Goal: Task Accomplishment & Management: Manage account settings

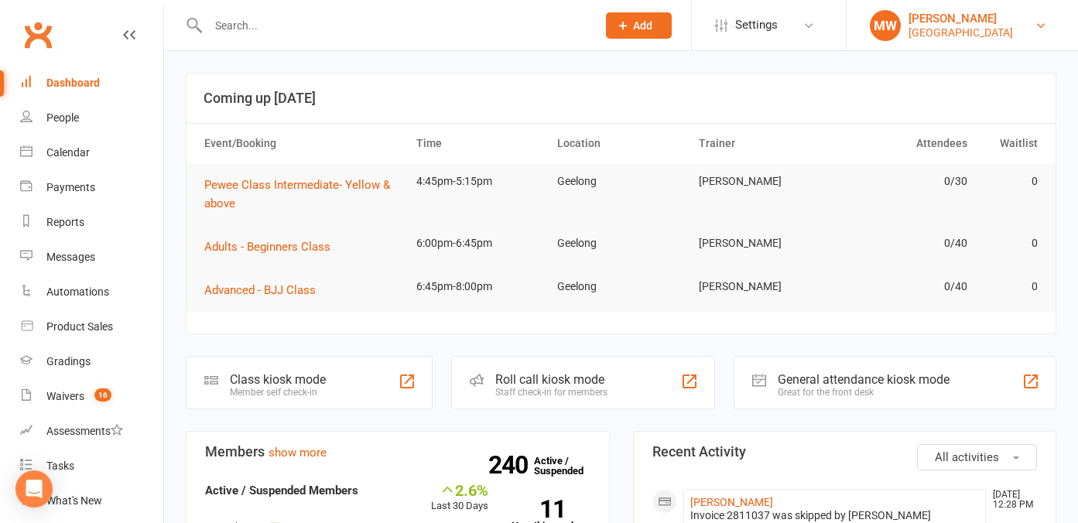
click at [1018, 26] on link "MW Melissa Will Redcat Academy" at bounding box center [962, 25] width 185 height 31
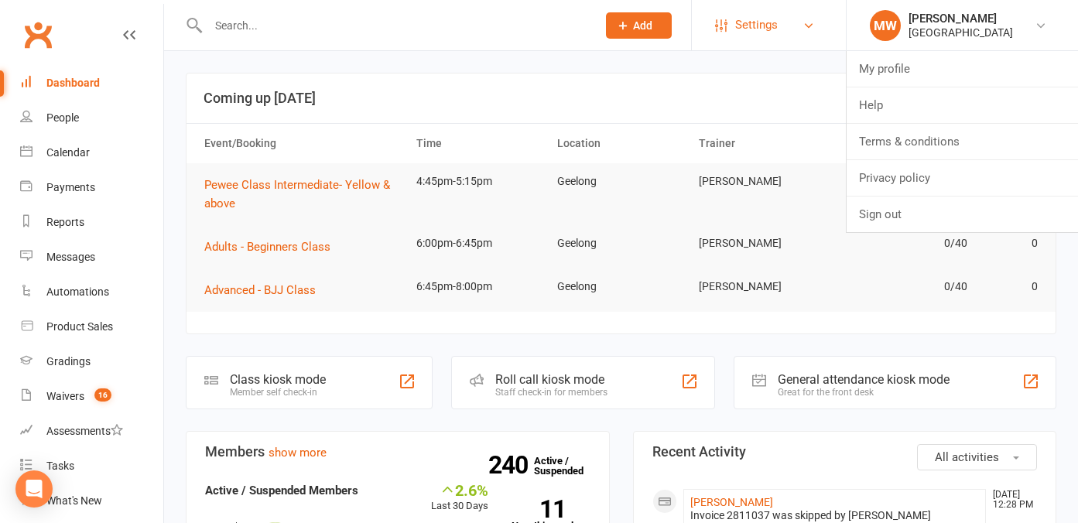
click at [776, 15] on span "Settings" at bounding box center [756, 25] width 43 height 35
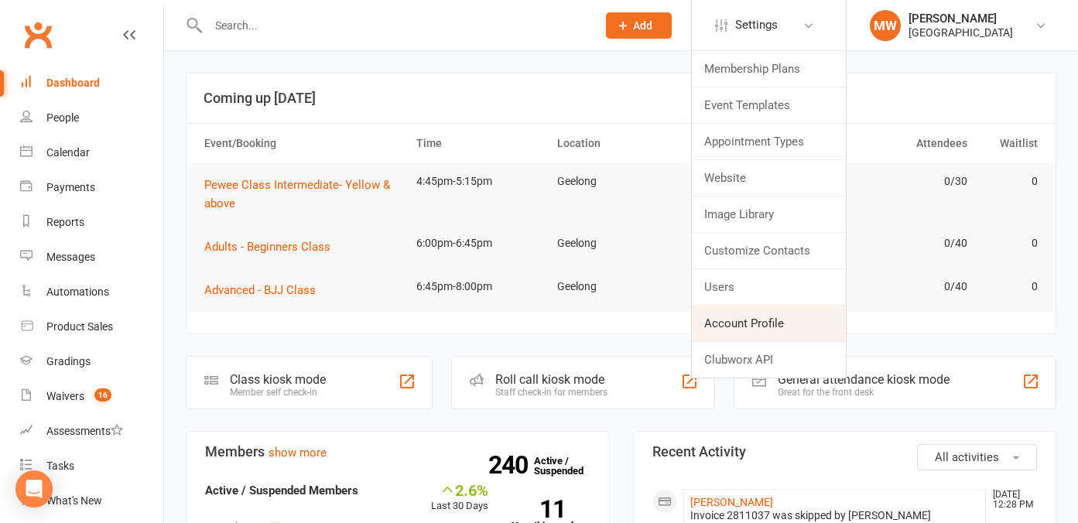
click at [758, 327] on link "Account Profile" at bounding box center [769, 324] width 154 height 36
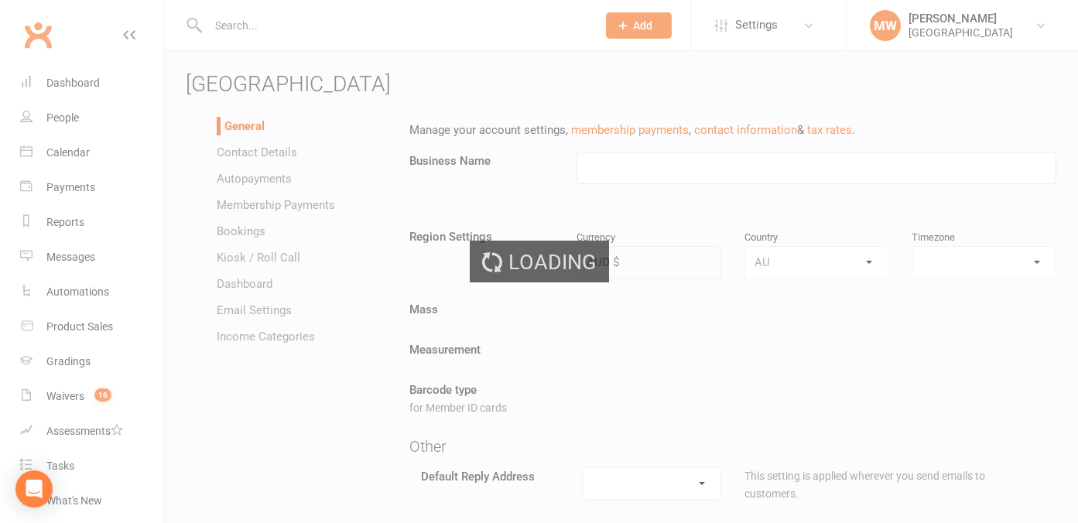
type input "[GEOGRAPHIC_DATA]"
select select "Australia/Melbourne"
select select "melissa@redcatacademy.com.au"
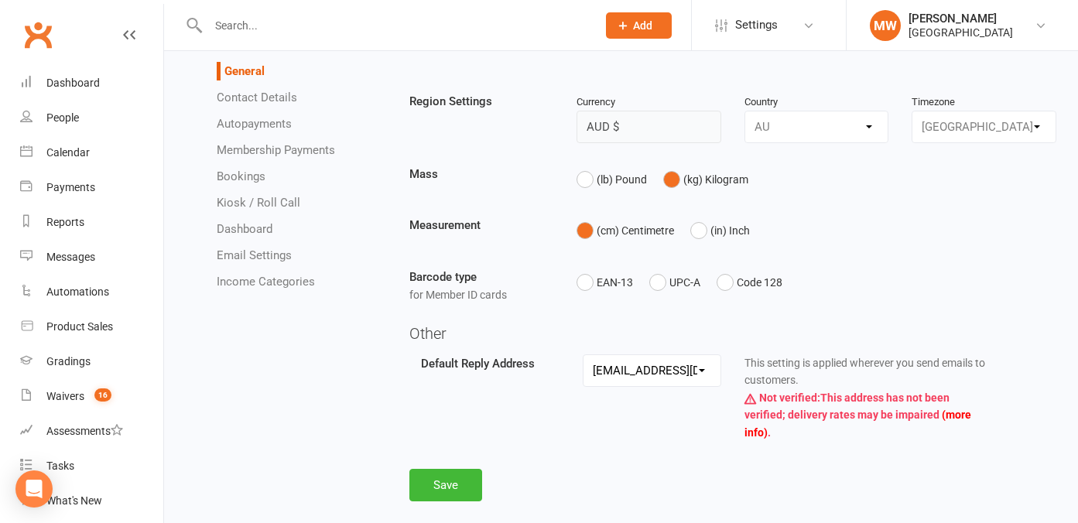
scroll to position [161, 0]
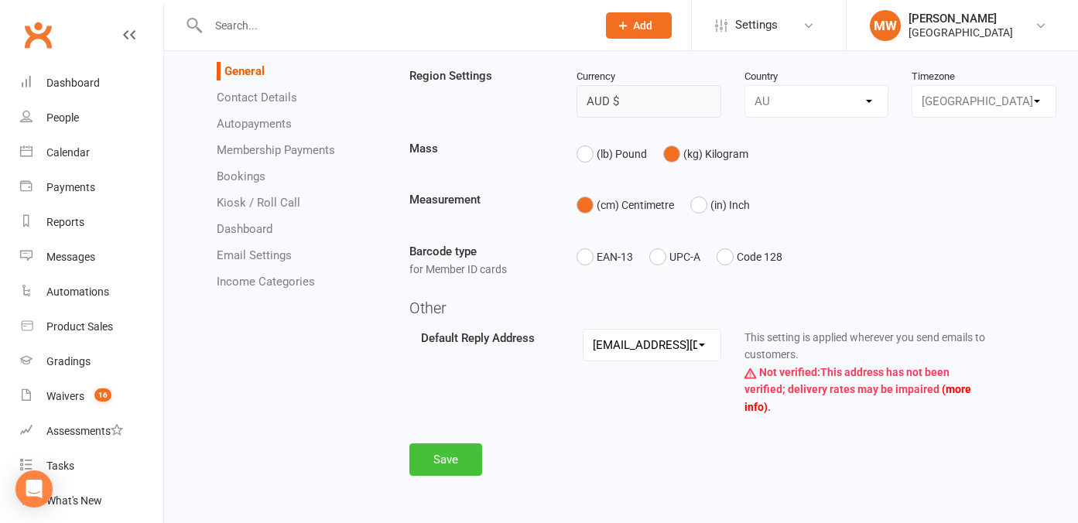
click at [465, 461] on button "Save" at bounding box center [446, 460] width 73 height 33
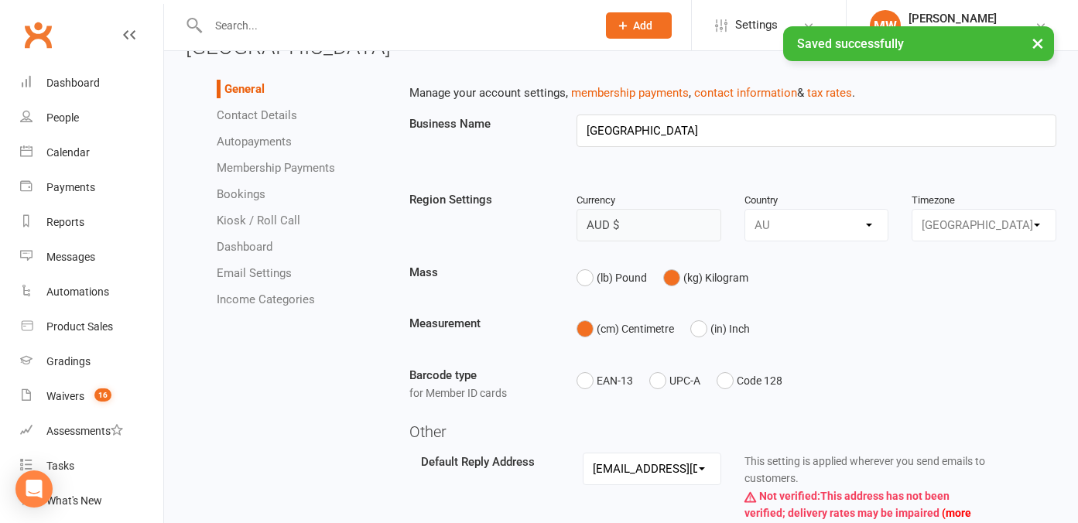
scroll to position [0, 0]
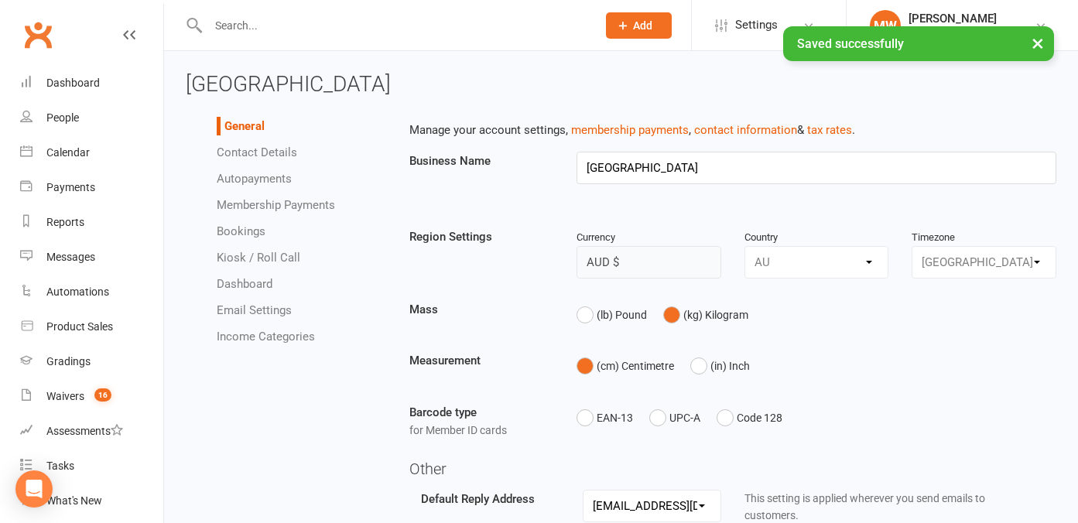
click at [1037, 40] on button "×" at bounding box center [1038, 42] width 28 height 33
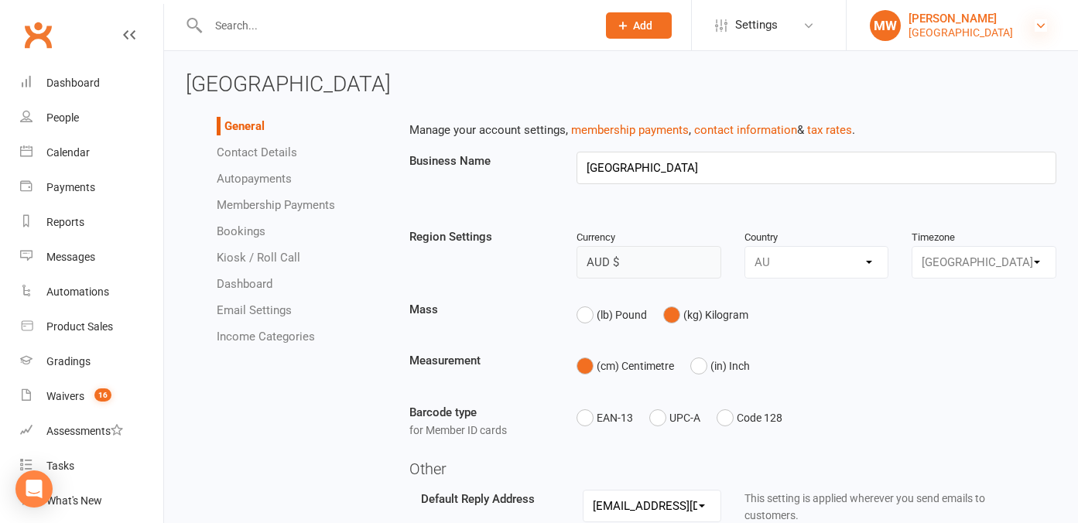
click at [1038, 25] on icon at bounding box center [1041, 25] width 12 height 12
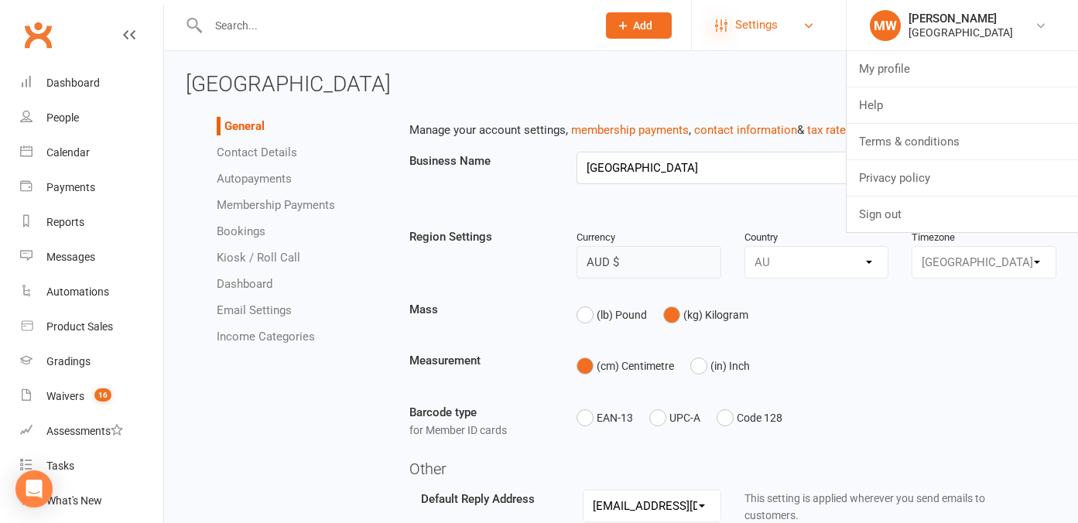
click at [717, 26] on icon at bounding box center [721, 25] width 12 height 12
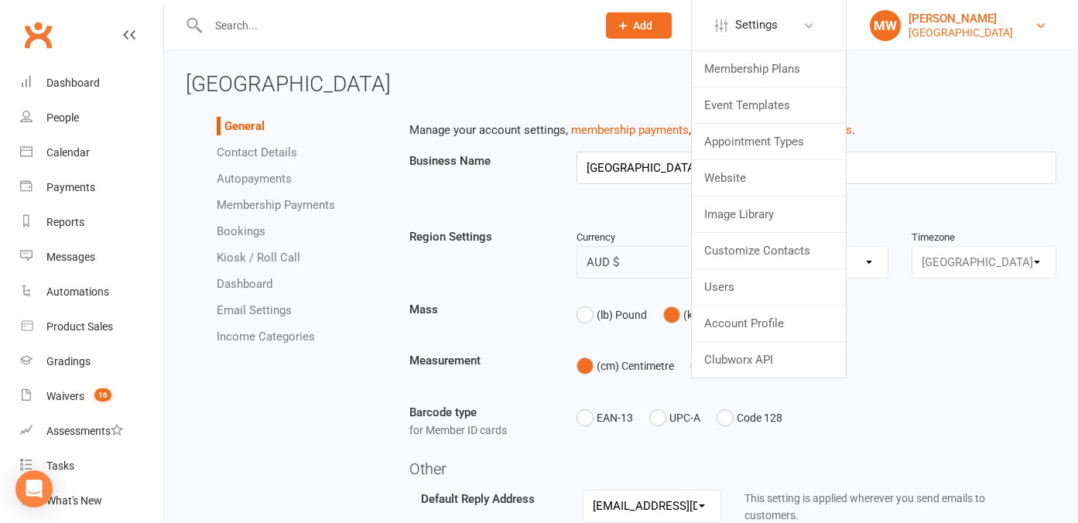
click at [889, 23] on div "MW" at bounding box center [885, 25] width 31 height 31
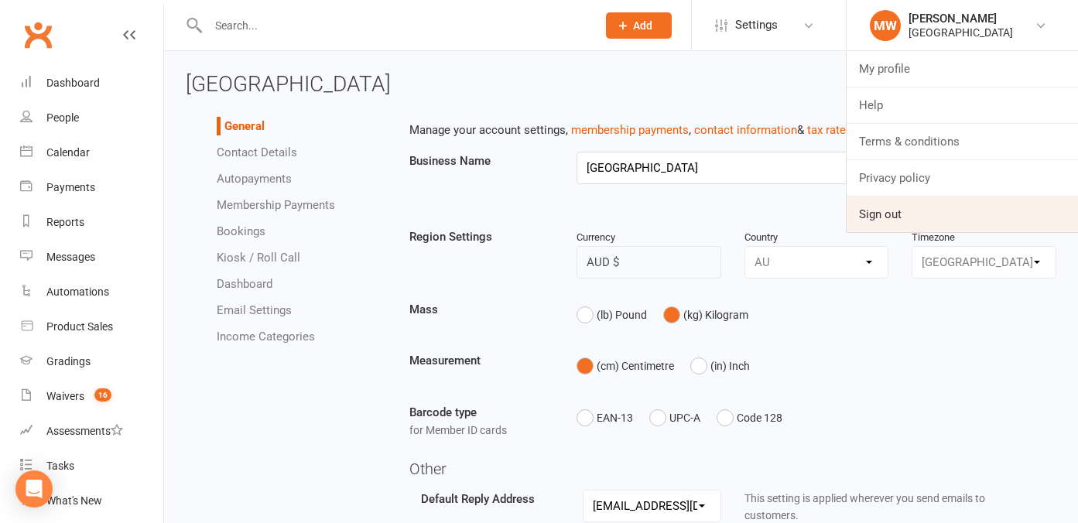
click at [885, 213] on link "Sign out" at bounding box center [962, 215] width 231 height 36
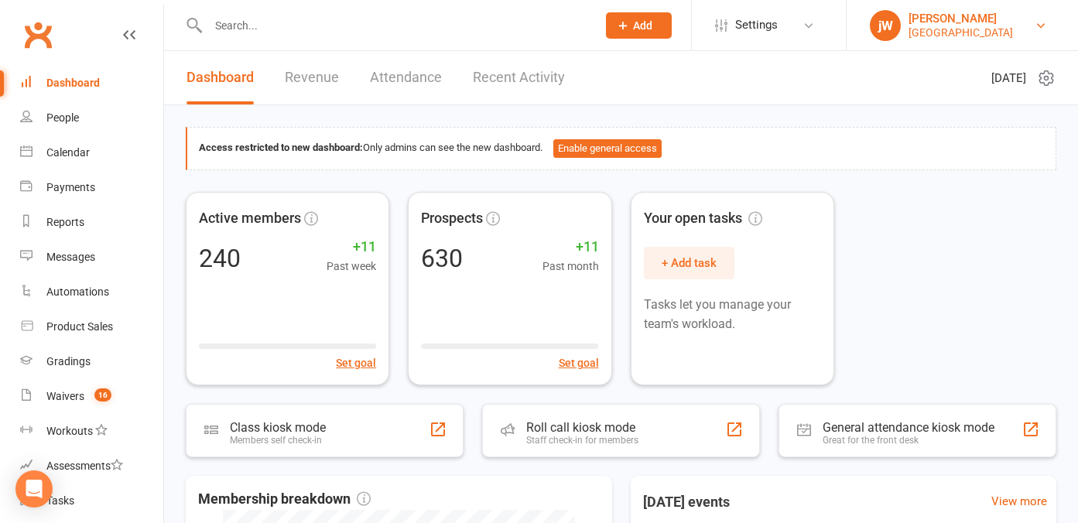
click at [951, 18] on div "[PERSON_NAME]" at bounding box center [961, 19] width 105 height 14
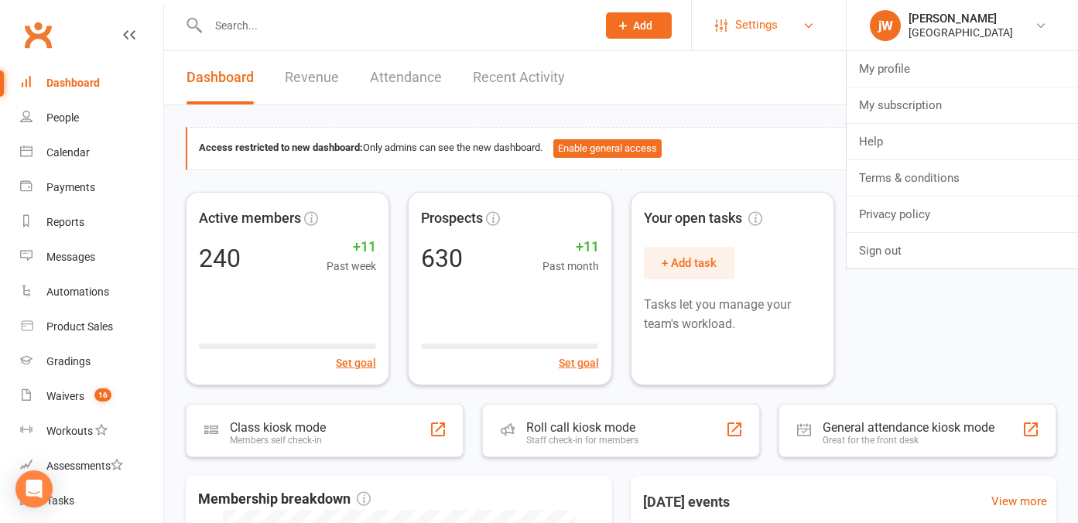
click at [781, 22] on link "Settings" at bounding box center [769, 25] width 108 height 35
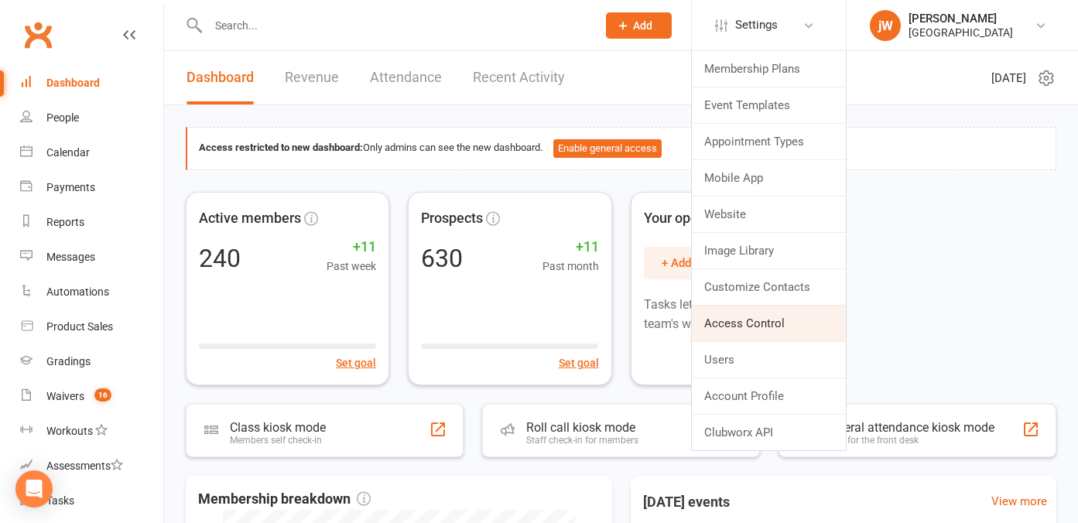
click at [746, 319] on link "Access Control" at bounding box center [769, 324] width 154 height 36
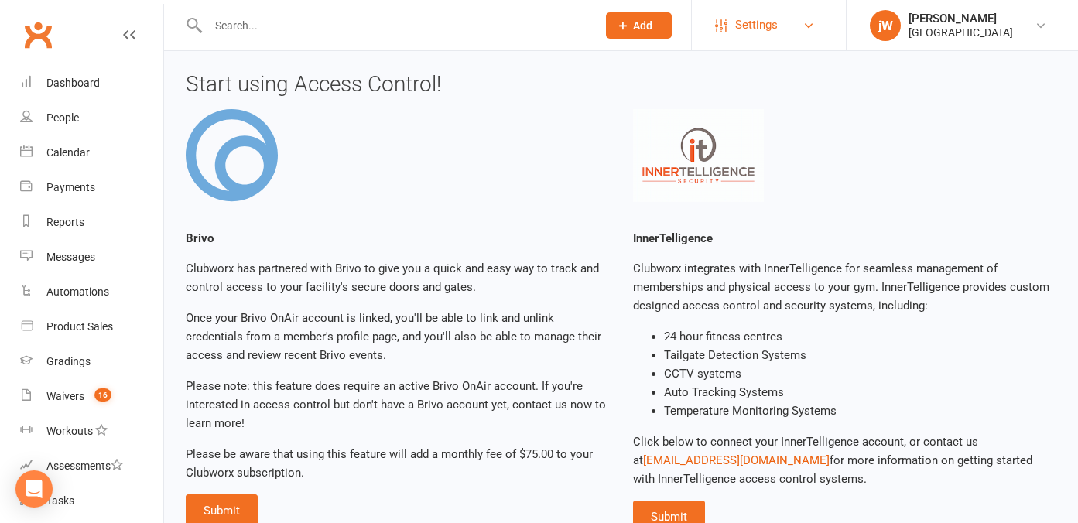
click at [793, 18] on link "Settings" at bounding box center [769, 25] width 108 height 35
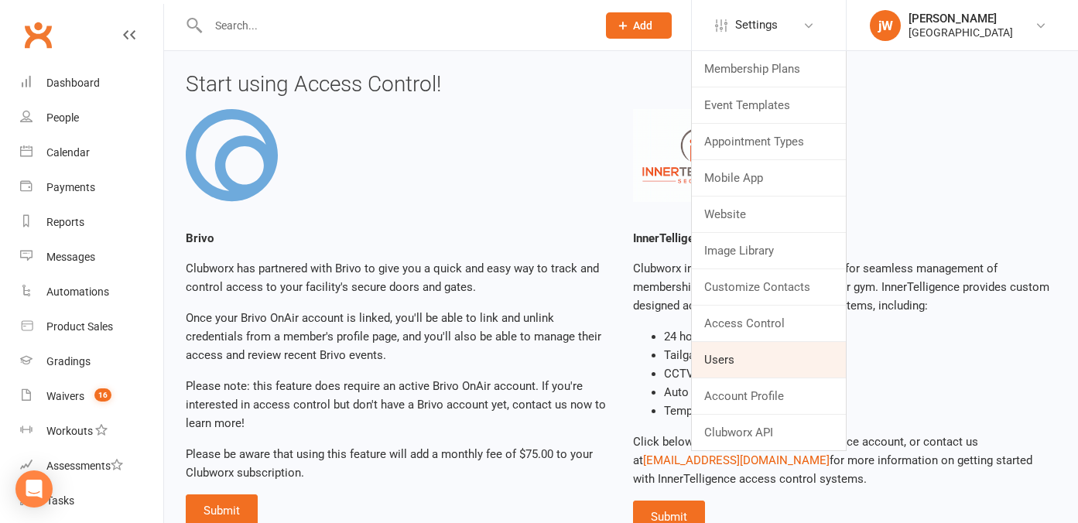
click at [742, 368] on link "Users" at bounding box center [769, 360] width 154 height 36
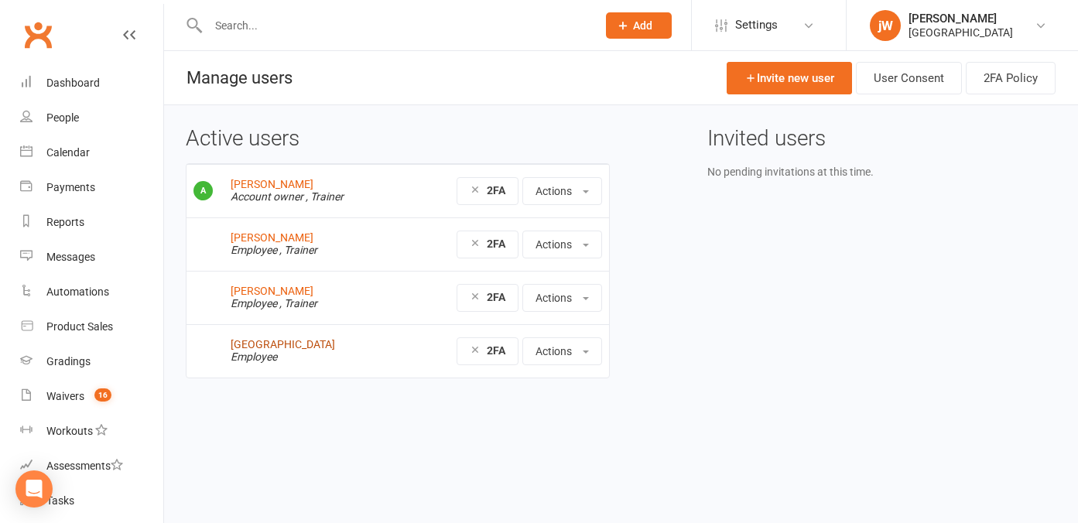
click at [276, 347] on link "[GEOGRAPHIC_DATA]" at bounding box center [283, 344] width 105 height 12
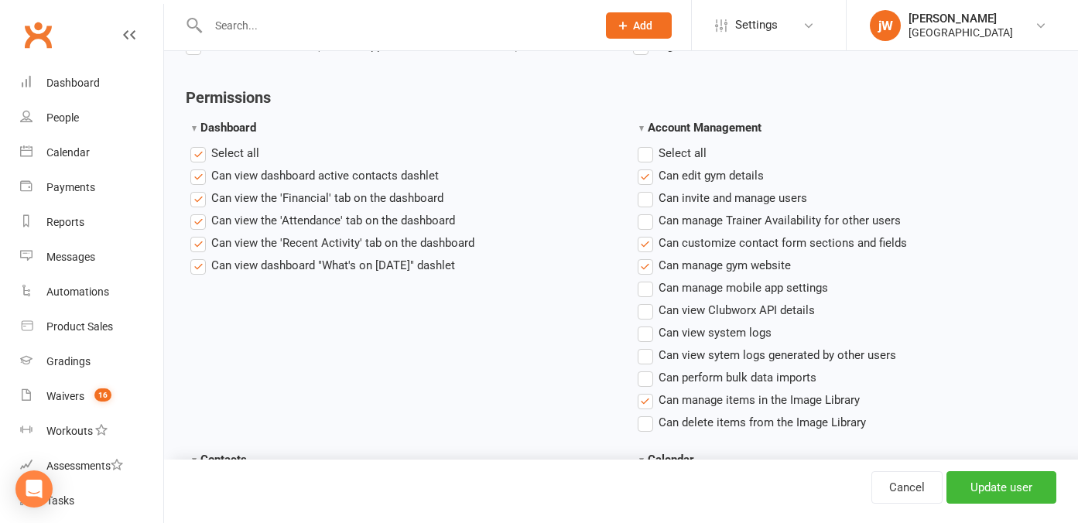
scroll to position [354, 0]
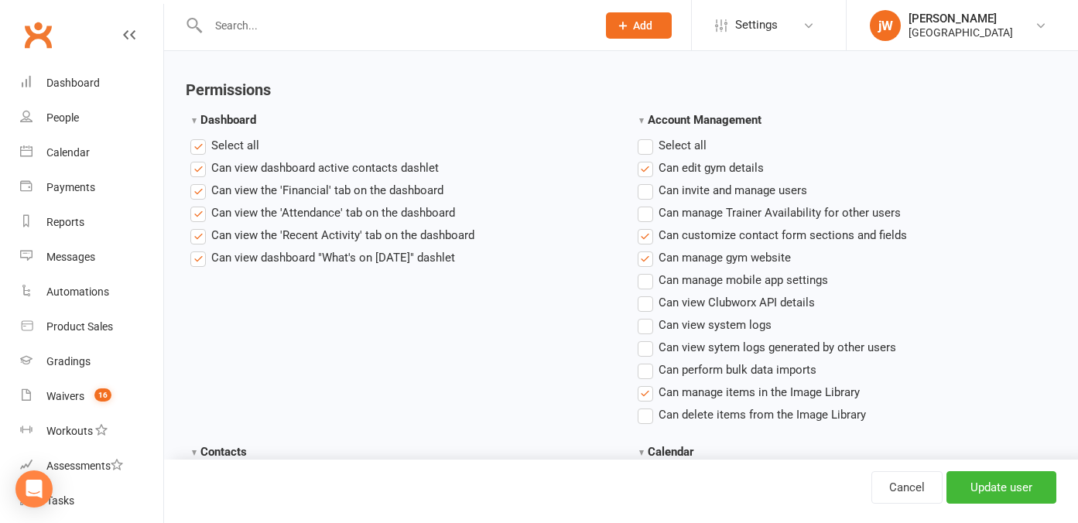
click at [194, 187] on label"] "Can view the 'Financial' tab on the dashboard" at bounding box center [316, 190] width 253 height 19
click at [194, 181] on input "Can view the 'Financial' tab on the dashboard" at bounding box center [195, 181] width 10 height 0
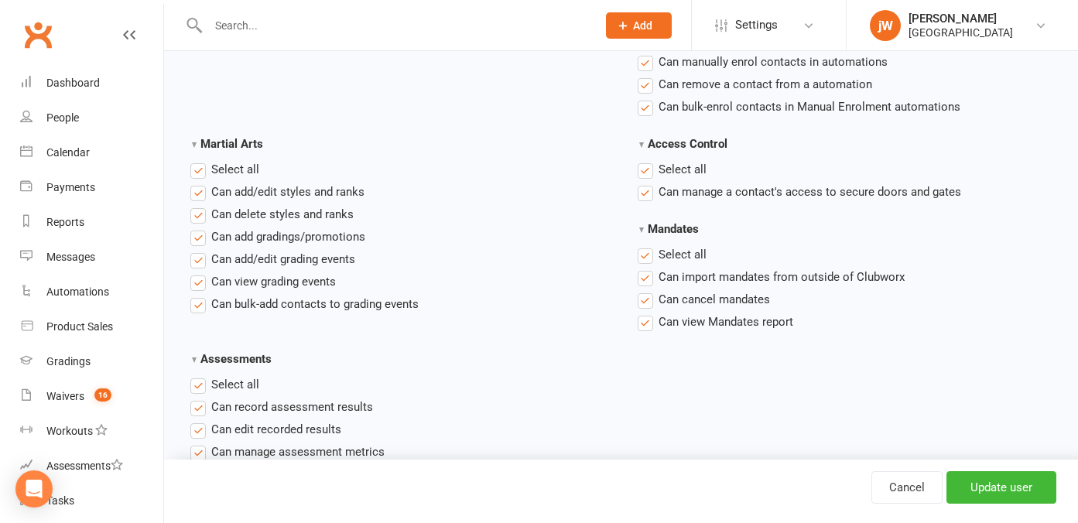
scroll to position [2438, 0]
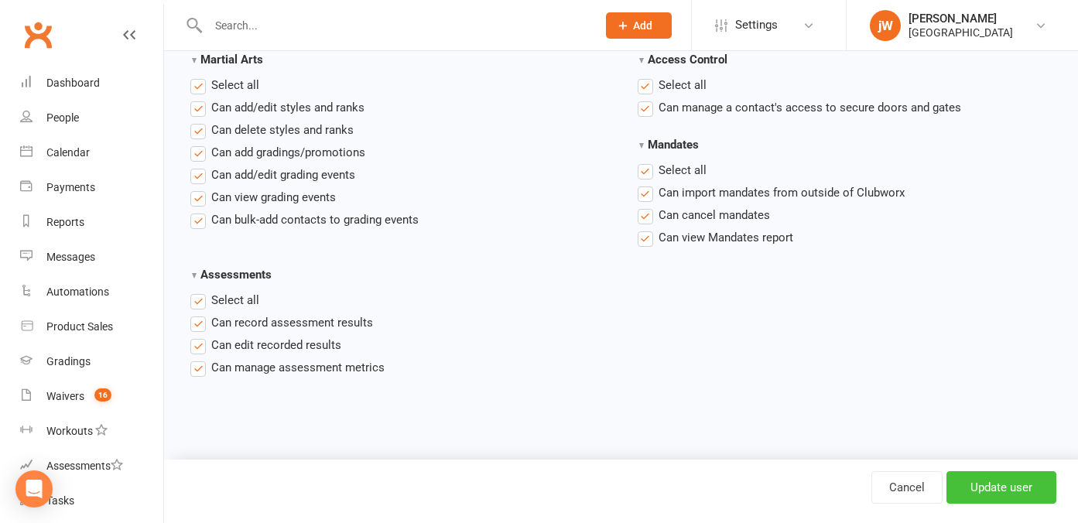
click at [995, 495] on input "Update user" at bounding box center [1002, 487] width 110 height 33
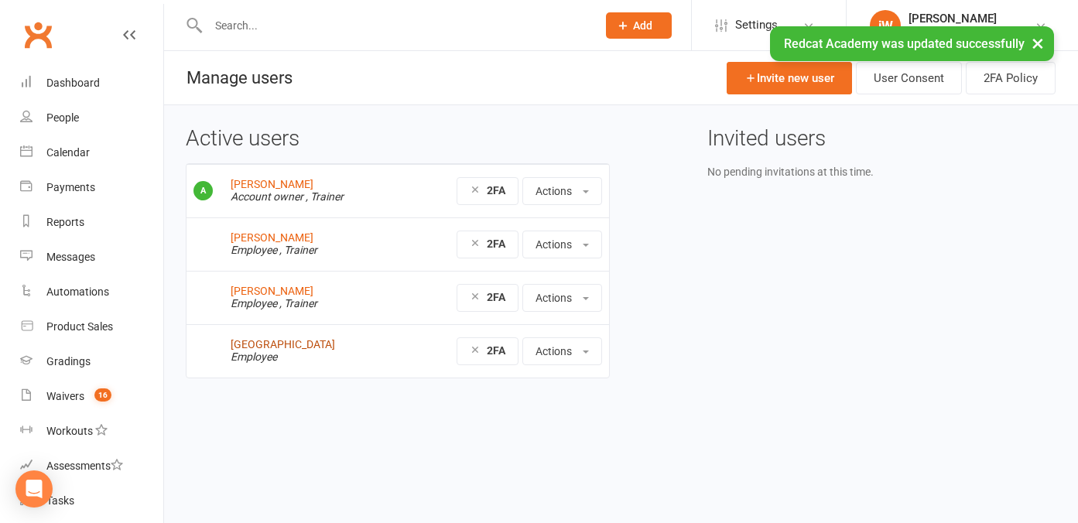
click at [263, 344] on link "[GEOGRAPHIC_DATA]" at bounding box center [283, 344] width 105 height 12
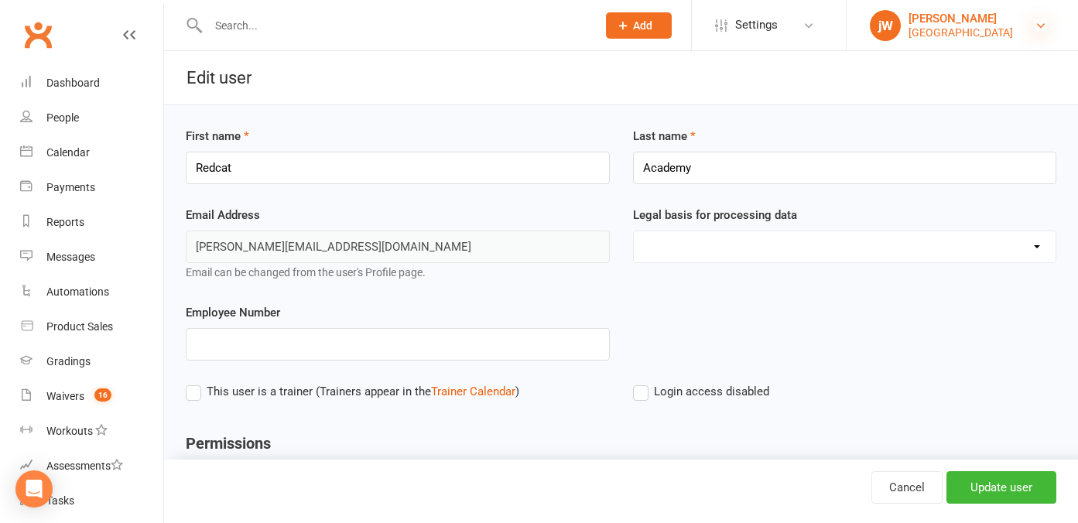
click at [1039, 22] on icon at bounding box center [1041, 25] width 12 height 12
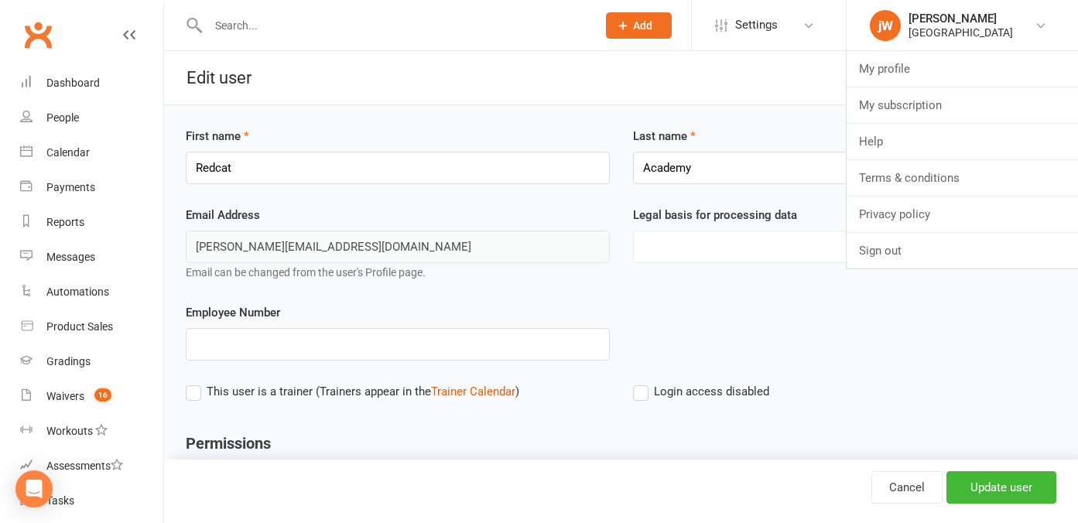
click at [757, 314] on div "Employee Number" at bounding box center [621, 342] width 894 height 79
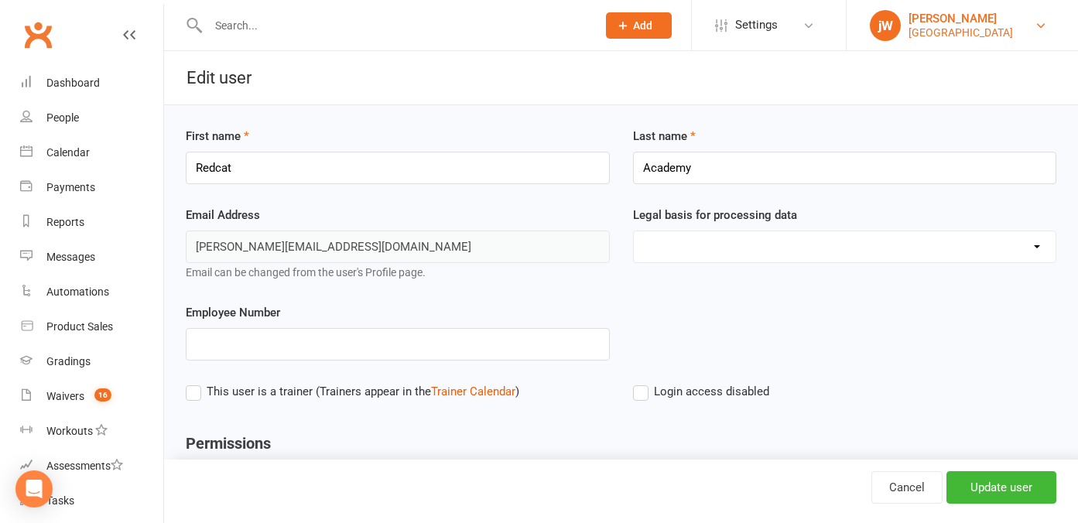
click at [924, 21] on div "[PERSON_NAME]" at bounding box center [961, 19] width 105 height 14
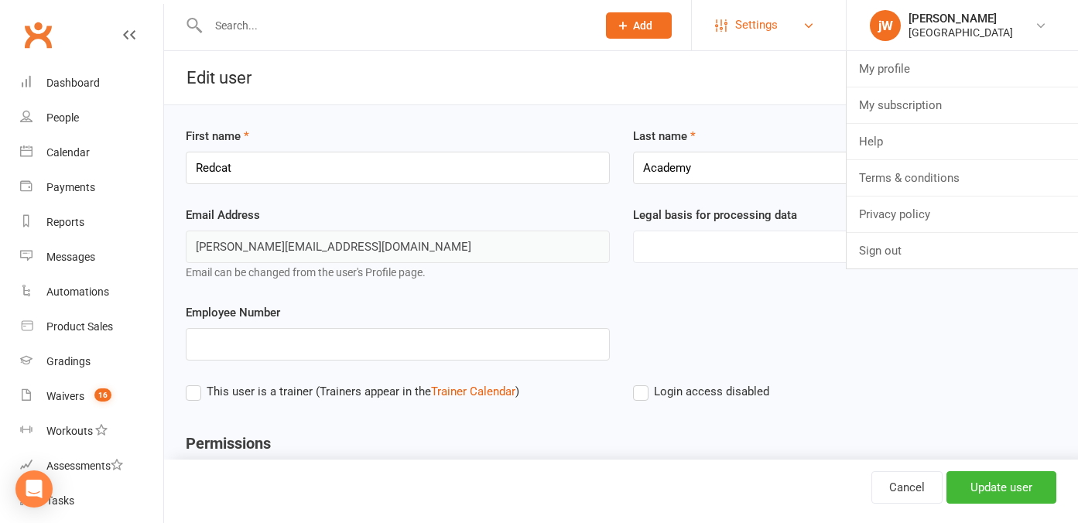
click at [774, 26] on span "Settings" at bounding box center [756, 25] width 43 height 35
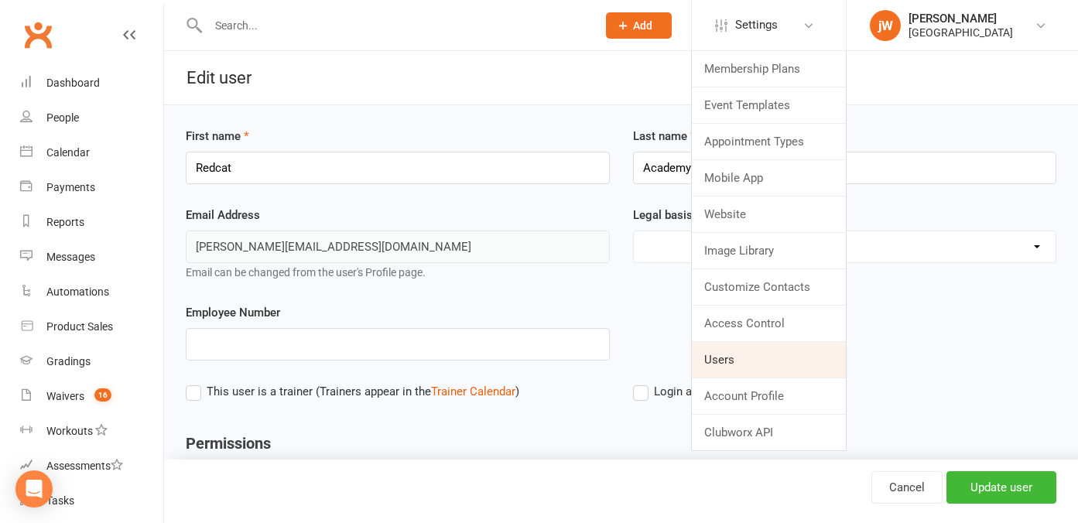
click at [733, 365] on link "Users" at bounding box center [769, 360] width 154 height 36
